Goal: Information Seeking & Learning: Compare options

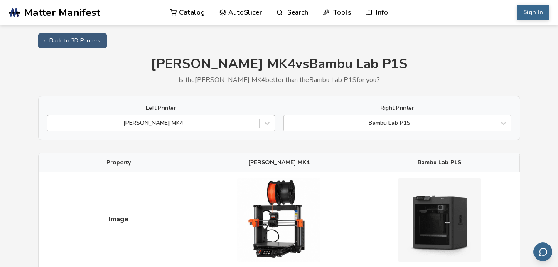
drag, startPoint x: 0, startPoint y: 0, endPoint x: 213, endPoint y: 125, distance: 246.7
click at [213, 125] on div at bounding box center [154, 123] width 204 height 8
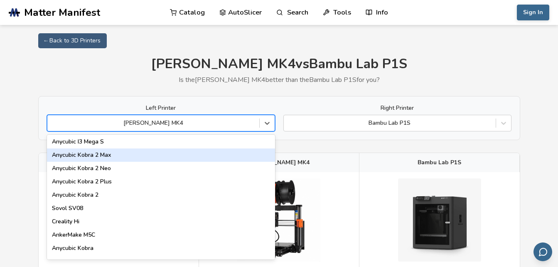
scroll to position [83, 0]
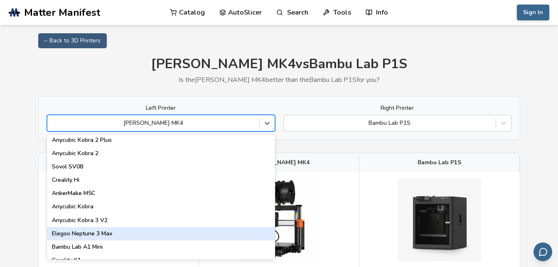
click at [121, 232] on div "Elegoo Neptune 3 Max" at bounding box center [161, 233] width 228 height 13
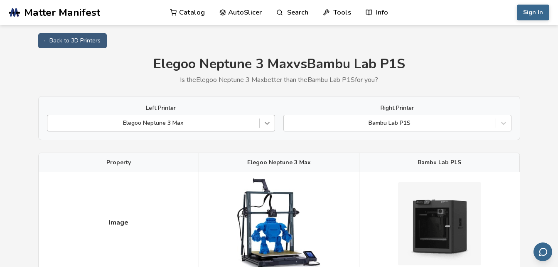
click at [267, 120] on icon at bounding box center [267, 123] width 8 height 8
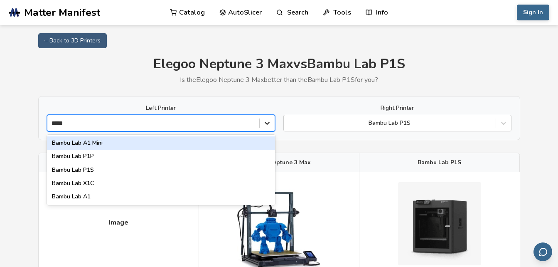
type input "*****"
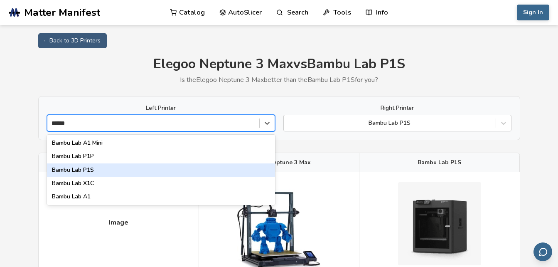
click at [211, 173] on div "Bambu Lab P1S" at bounding box center [161, 169] width 228 height 13
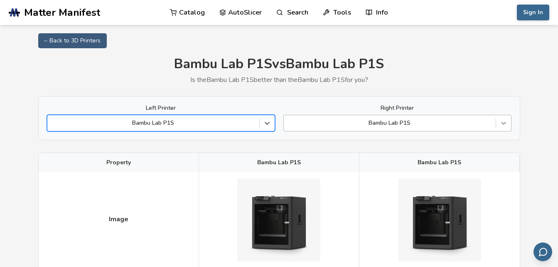
click at [504, 122] on icon at bounding box center [504, 123] width 8 height 8
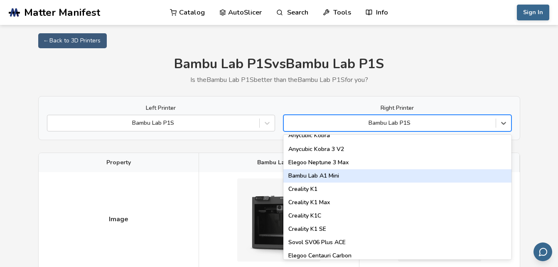
scroll to position [166, 0]
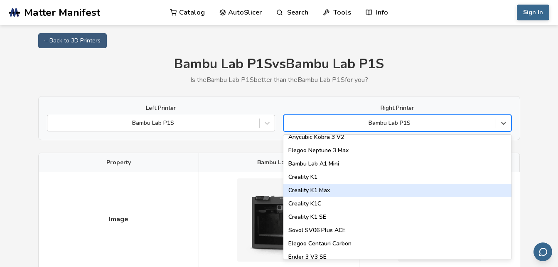
click at [432, 186] on div "Creality K1 Max" at bounding box center [398, 190] width 228 height 13
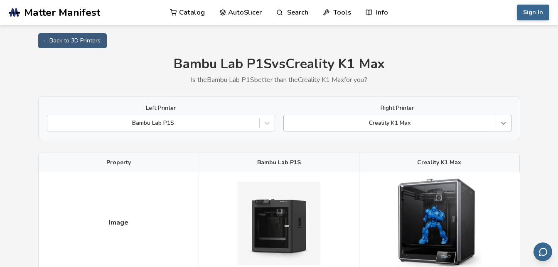
click at [499, 126] on div at bounding box center [503, 123] width 15 height 15
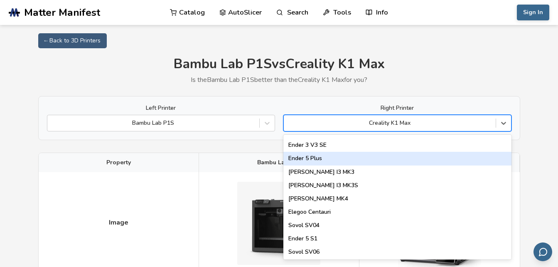
scroll to position [291, 0]
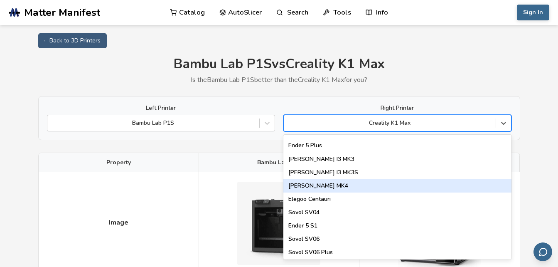
click at [491, 181] on div "[PERSON_NAME] MK4" at bounding box center [398, 185] width 228 height 13
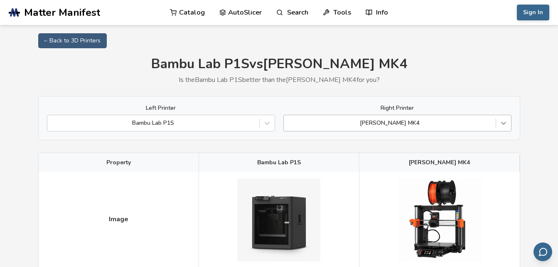
click at [505, 123] on icon at bounding box center [503, 123] width 5 height 3
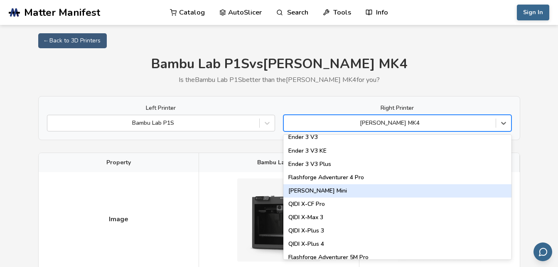
scroll to position [915, 0]
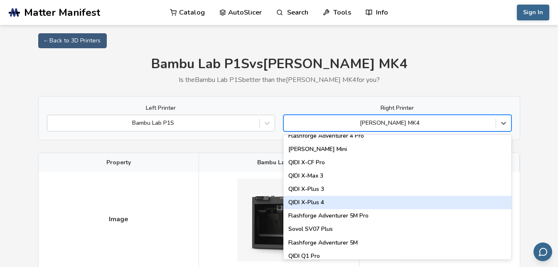
click at [427, 199] on div "QIDI X-Plus 4" at bounding box center [398, 202] width 228 height 13
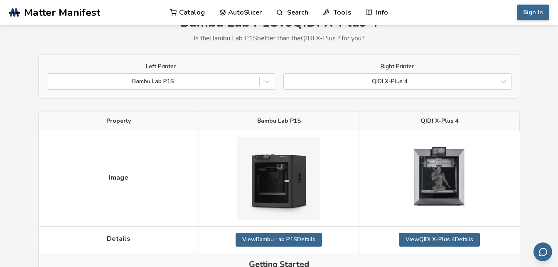
scroll to position [83, 0]
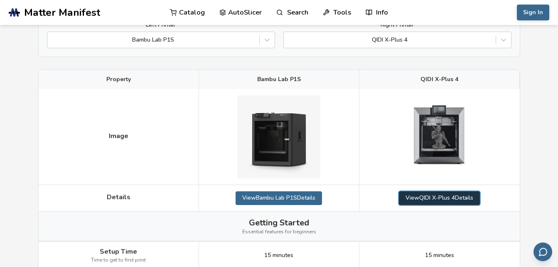
click at [453, 200] on link "View QIDI X-Plus 4 Details" at bounding box center [439, 197] width 81 height 13
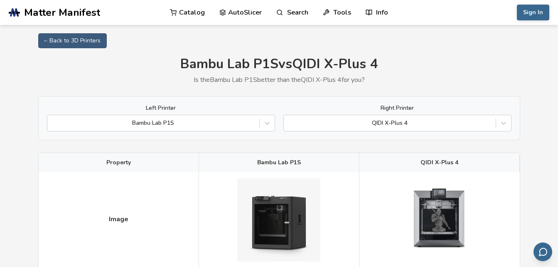
scroll to position [83, 0]
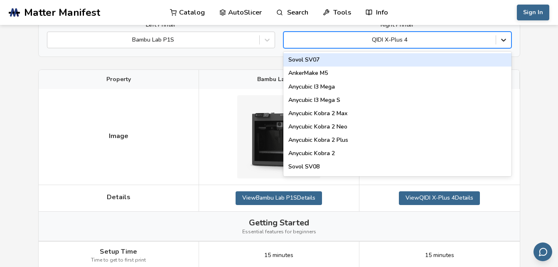
click at [501, 42] on icon at bounding box center [504, 40] width 8 height 8
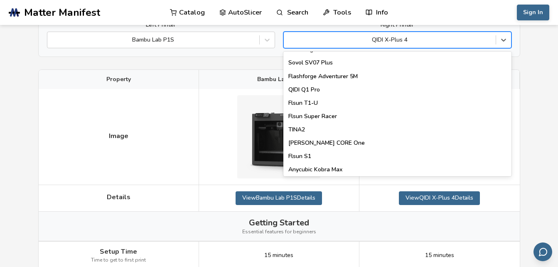
scroll to position [1066, 0]
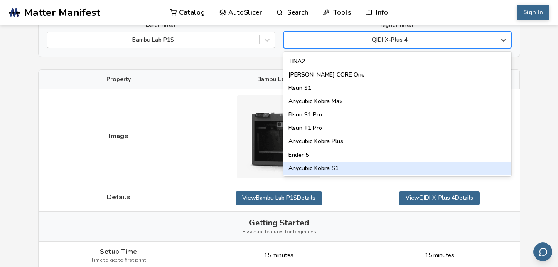
click at [416, 168] on div "Anycubic Kobra S1" at bounding box center [398, 168] width 228 height 13
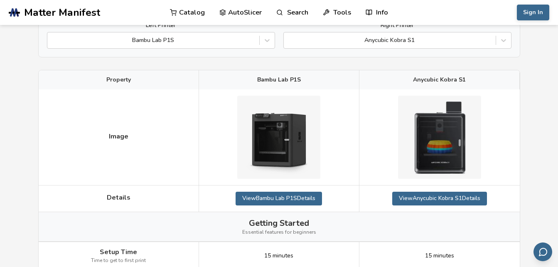
scroll to position [83, 0]
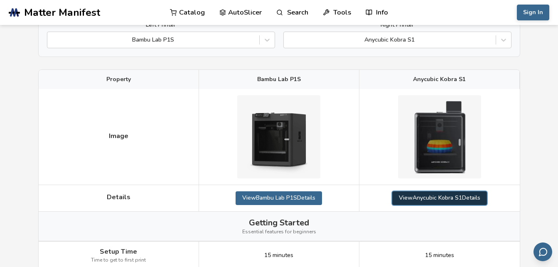
click at [457, 196] on link "View Anycubic Kobra S1 Details" at bounding box center [439, 197] width 95 height 13
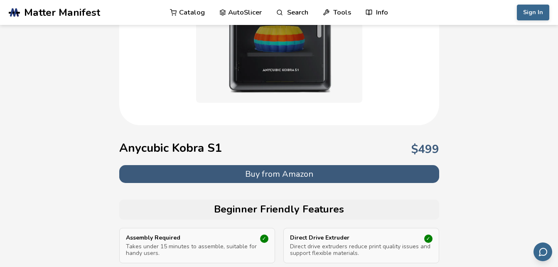
scroll to position [125, 0]
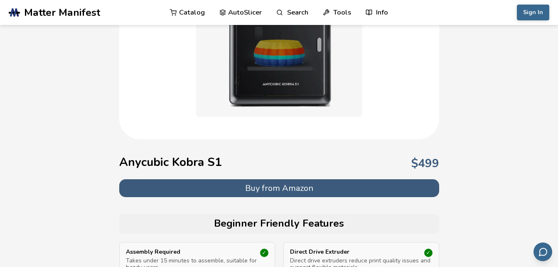
click at [342, 189] on button "Buy from Amazon" at bounding box center [279, 188] width 320 height 18
